Goal: Task Accomplishment & Management: Complete application form

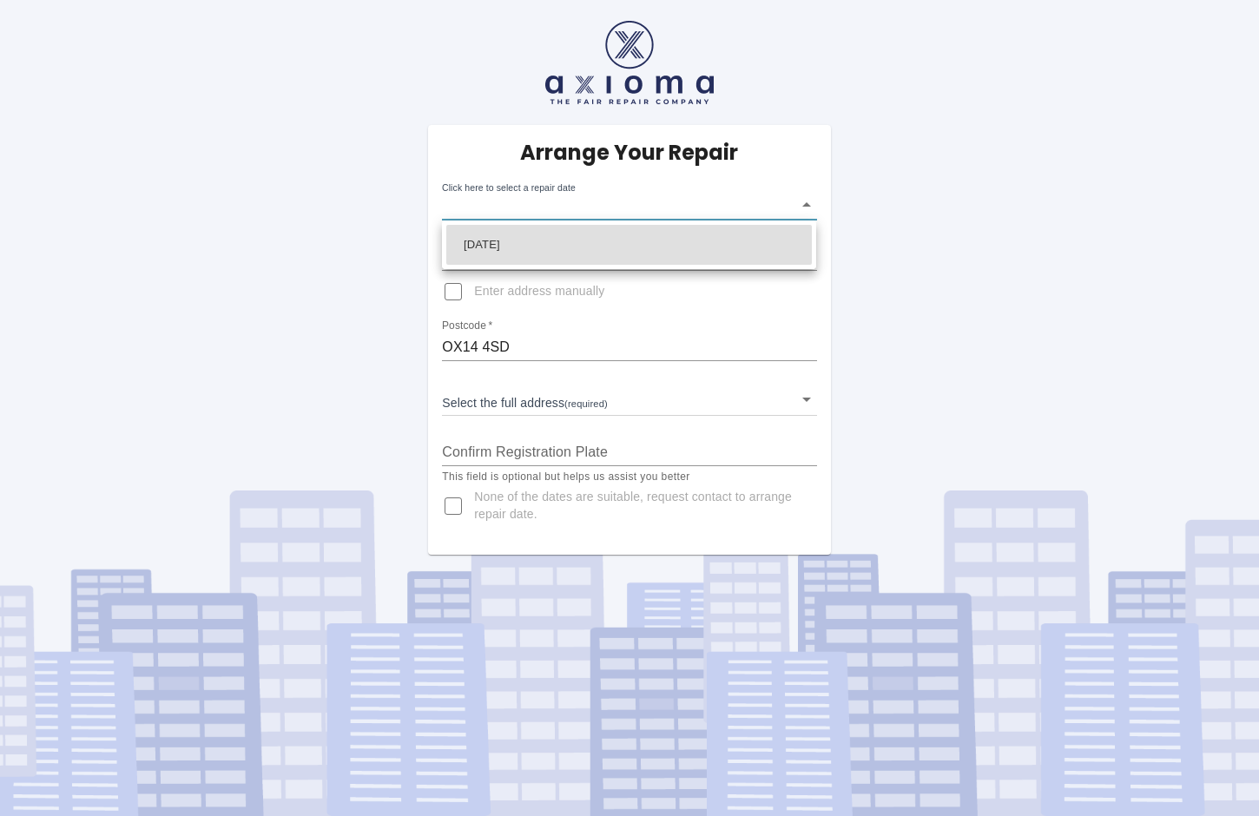
click at [808, 203] on body "Arrange Your Repair Click here to select a repair date ​ Phone Number   * 01235…" at bounding box center [629, 408] width 1259 height 816
click at [811, 207] on div at bounding box center [629, 408] width 1259 height 816
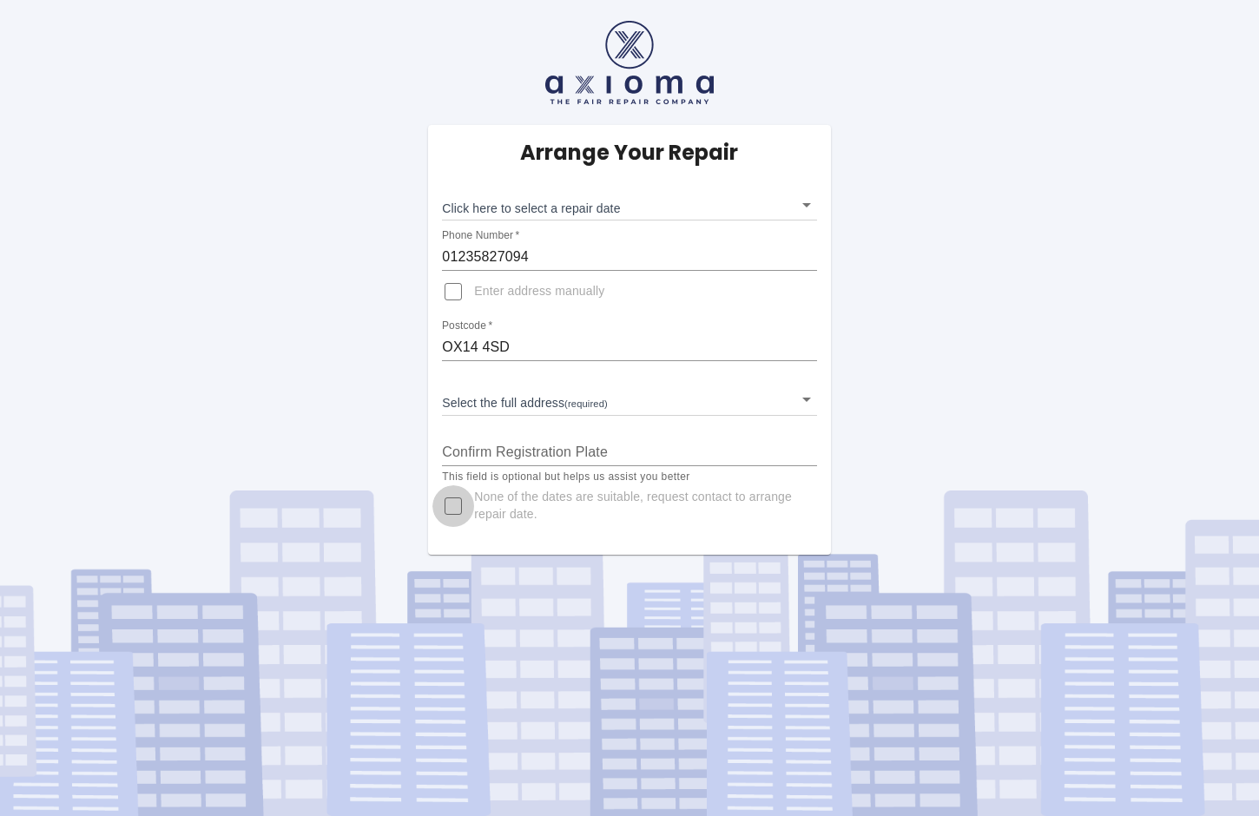
click at [457, 502] on input "None of the dates are suitable, request contact to arrange repair date." at bounding box center [453, 506] width 42 height 42
checkbox input "true"
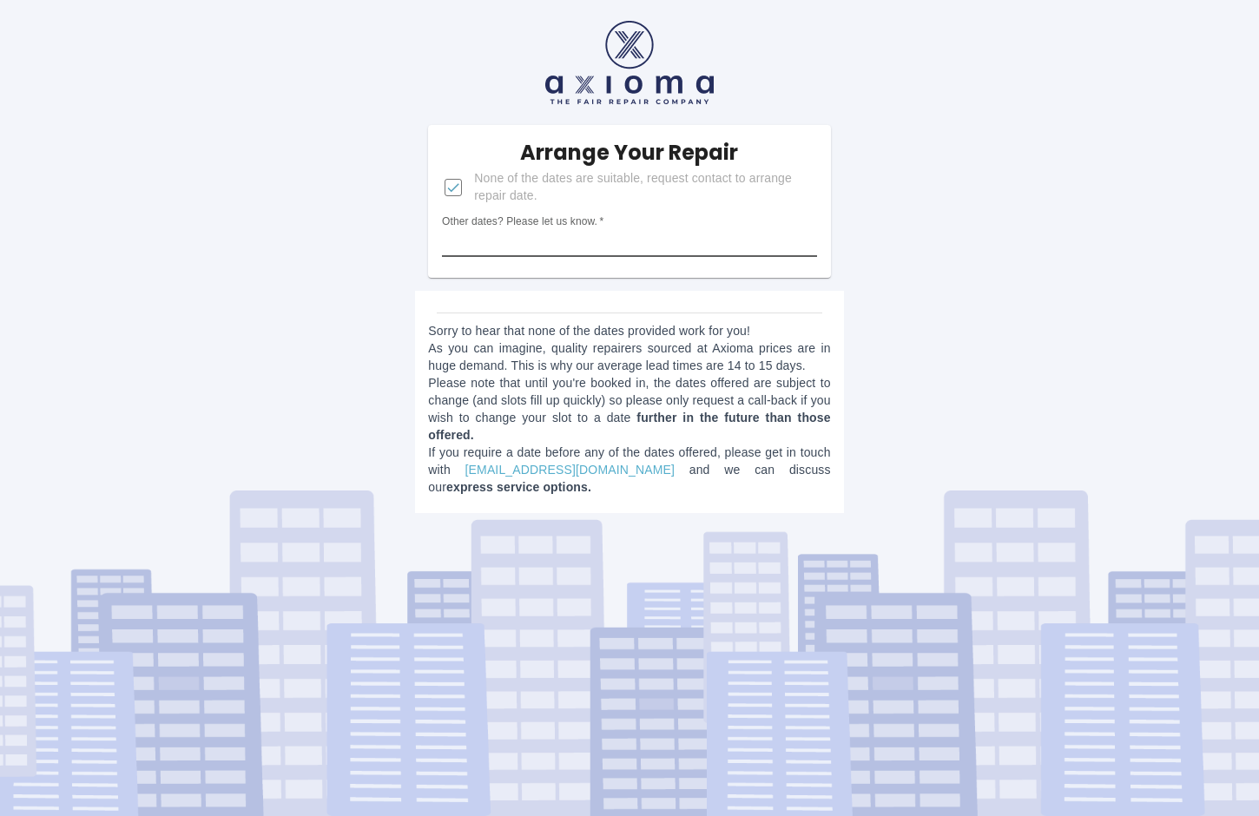
click at [676, 240] on input "Other dates? Please let us know.   *" at bounding box center [629, 243] width 374 height 28
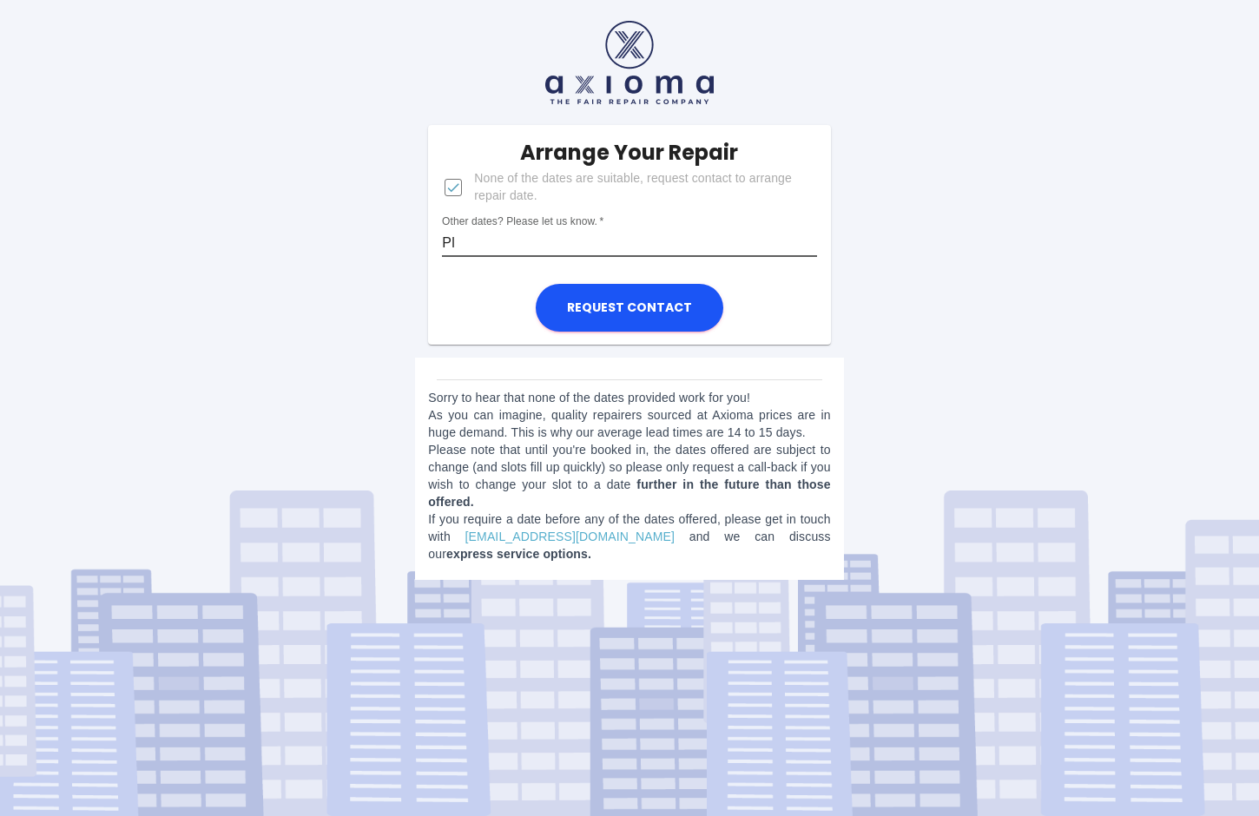
type input "P"
type input "is there any dates throughout the week.. ??"
click at [536, 284] on button "Request contact" at bounding box center [630, 308] width 188 height 48
